Goal: Find specific page/section: Find specific page/section

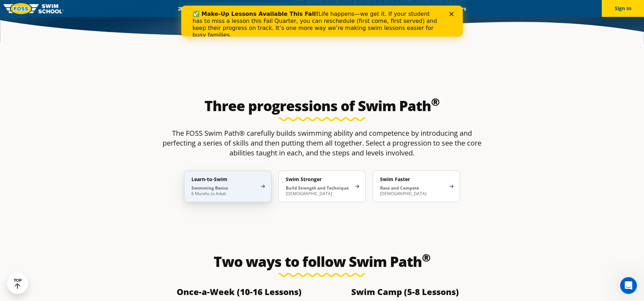
click at [235, 185] on p "Swimming Basics 6 Months to Adult" at bounding box center [223, 190] width 65 height 11
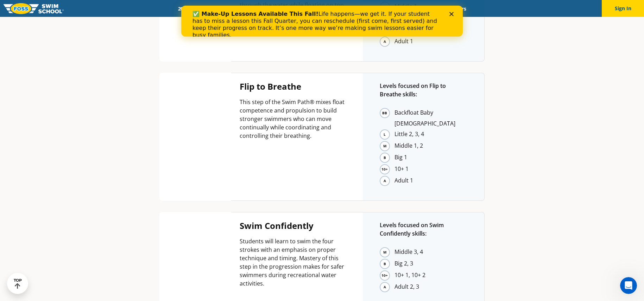
scroll to position [1408, 0]
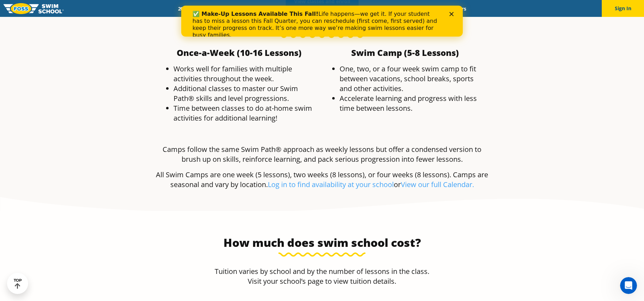
click at [452, 12] on icon "Close" at bounding box center [451, 14] width 4 height 4
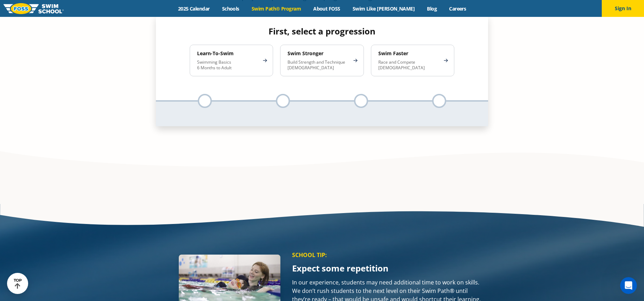
scroll to position [669, 0]
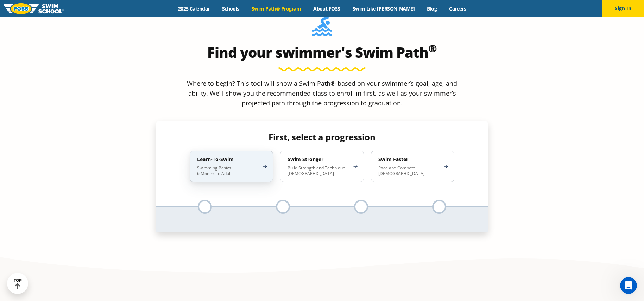
click at [218, 156] on h4 "Learn-To-Swim" at bounding box center [228, 159] width 62 height 6
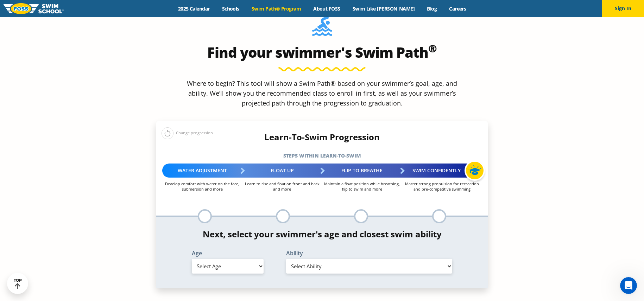
click at [230, 259] on select "Select Age 6 months - 1 year 1 year 2 years 3 years 4 years 5 years 6 years 7 y…" at bounding box center [228, 266] width 72 height 15
select select "3-years"
click at [192, 259] on select "Select Age 6 months - 1 year 1 year 2 years 3 years 4 years 5 years 6 years 7 y…" at bounding box center [228, 266] width 72 height 15
click at [338, 259] on select "Select Ability First in-water experience When in the water, reliant on a life j…" at bounding box center [369, 266] width 166 height 15
click at [286, 259] on select "Select Ability First in-water experience When in the water, reliant on a life j…" at bounding box center [369, 266] width 166 height 15
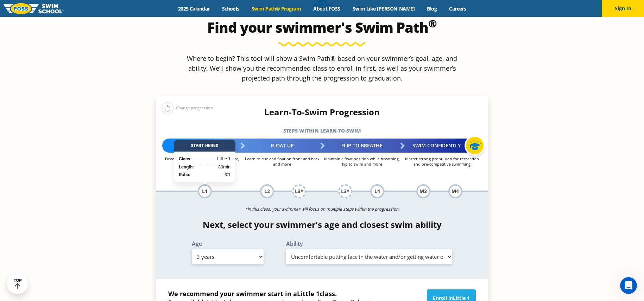
scroll to position [704, 0]
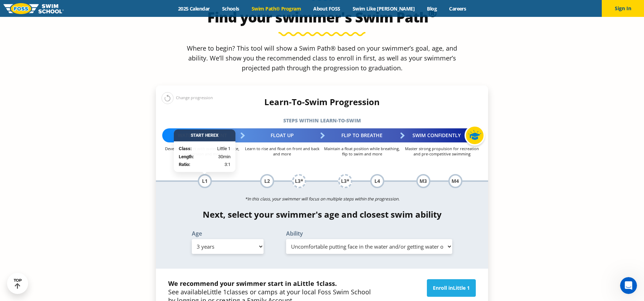
click at [363, 239] on select "Select Ability First in-water experience When in the water, reliant on a life j…" at bounding box center [369, 246] width 166 height 15
select select "3-years-swims-5-feet-with-face-in-the-water-unassisted-by-a-person-or-floatie"
click at [286, 239] on select "Select Ability First in-water experience When in the water, reliant on a life j…" at bounding box center [369, 246] width 166 height 15
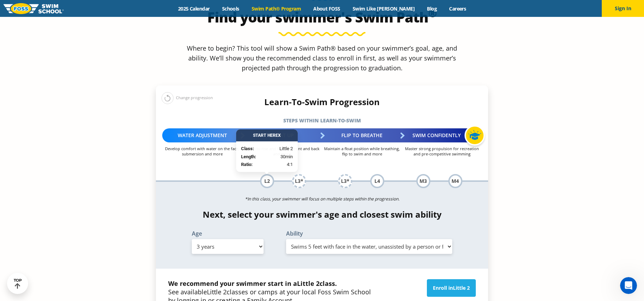
click at [359, 239] on select "Select Ability First in-water experience When in the water, reliant on a life j…" at bounding box center [369, 246] width 166 height 15
click at [497, 183] on section "Find your swimmer's Swim Path ® Where to begin? This tool will show a Swim Path…" at bounding box center [322, 185] width 644 height 456
click at [269, 174] on div "L2" at bounding box center [267, 181] width 14 height 14
click at [257, 239] on select "Select Age 6 months - 1 year 1 year 2 years 3 years 4 years 5 years 6 years 7 y…" at bounding box center [228, 246] width 72 height 15
click at [286, 210] on div "Next, select your swimmer's age and closest swim ability Age Select Age 6 month…" at bounding box center [322, 233] width 332 height 47
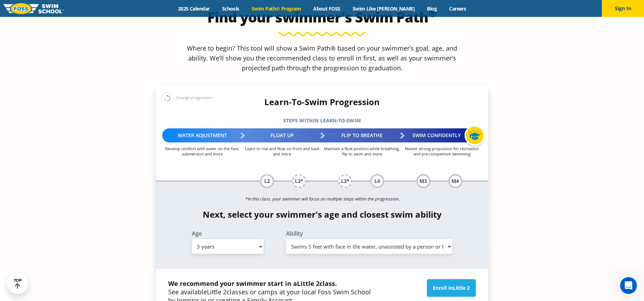
click at [260, 239] on select "Select Age 6 months - 1 year 1 year 2 years 3 years 4 years 5 years 6 years 7 y…" at bounding box center [228, 246] width 72 height 15
select select "6-years"
click at [192, 239] on select "Select Age 6 months - 1 year 1 year 2 years 3 years 4 years 5 years 6 years 7 y…" at bounding box center [228, 246] width 72 height 15
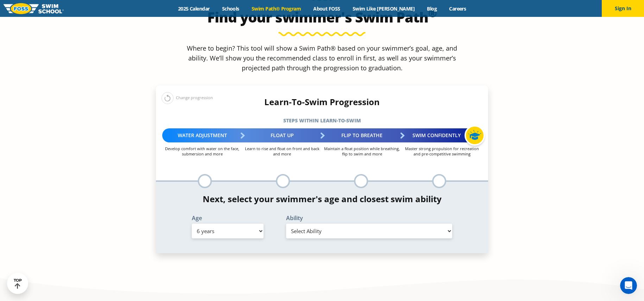
click at [315, 224] on select "Select Ability First in-water experience When in the water, reliant on a life j…" at bounding box center [369, 231] width 166 height 15
select select "6-years-swims-front-crawl-and-backstroke-for-25-ft-with-a-flip-from-stomach-to-…"
click at [286, 224] on select "Select Ability First in-water experience When in the water, reliant on a life j…" at bounding box center [369, 231] width 166 height 15
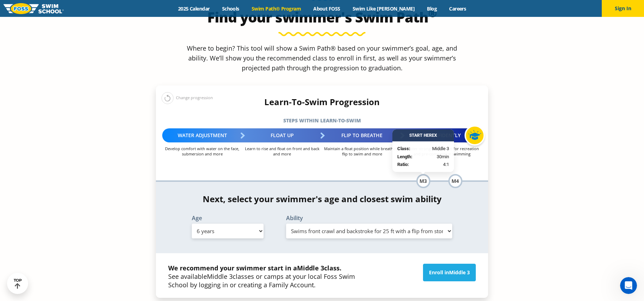
click at [558, 141] on section "Find your swimmer's Swim Path ® Where to begin? This tool will show a Swim Path…" at bounding box center [322, 177] width 644 height 441
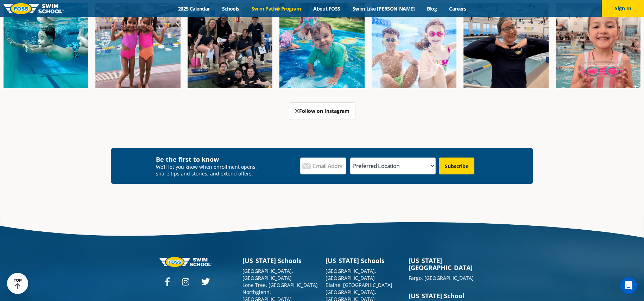
scroll to position [2863, 0]
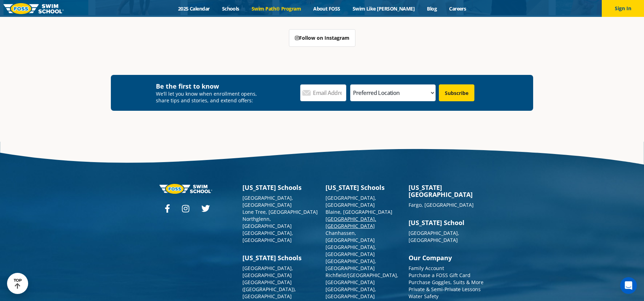
click at [341, 216] on link "[GEOGRAPHIC_DATA], [GEOGRAPHIC_DATA]" at bounding box center [351, 223] width 51 height 14
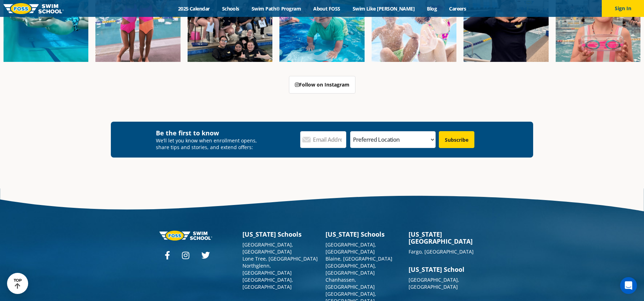
scroll to position [2626, 0]
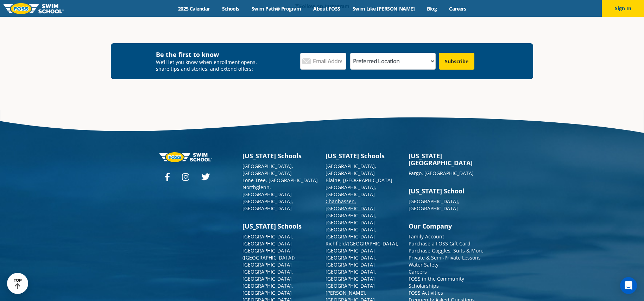
click at [339, 198] on link "Chanhassen, [GEOGRAPHIC_DATA]" at bounding box center [350, 205] width 49 height 14
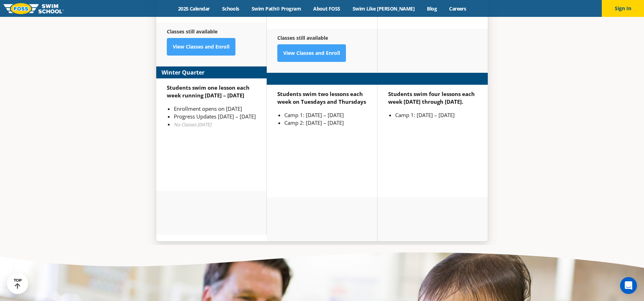
scroll to position [1901, 0]
